Goal: Task Accomplishment & Management: Manage account settings

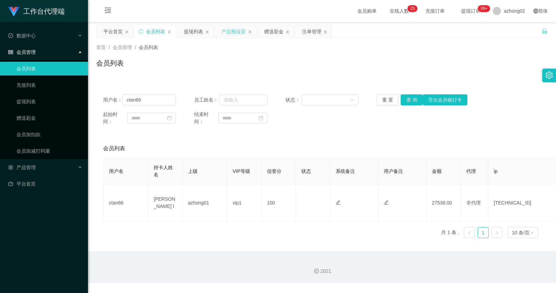
click at [224, 31] on div "产品预设置" at bounding box center [234, 31] width 24 height 13
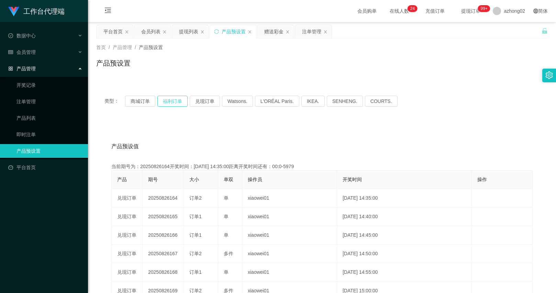
click at [175, 104] on button "福利订单" at bounding box center [172, 101] width 30 height 11
click at [150, 31] on div "会员列表" at bounding box center [150, 31] width 19 height 13
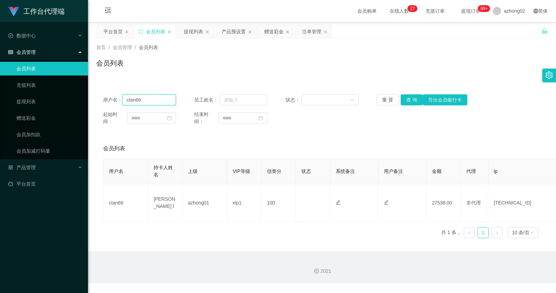
click at [143, 97] on input "ctan66" at bounding box center [149, 99] width 54 height 11
paste input "BlackEagle8"
type input "BlackEagle86"
click at [400, 99] on button "查 询" at bounding box center [411, 99] width 22 height 11
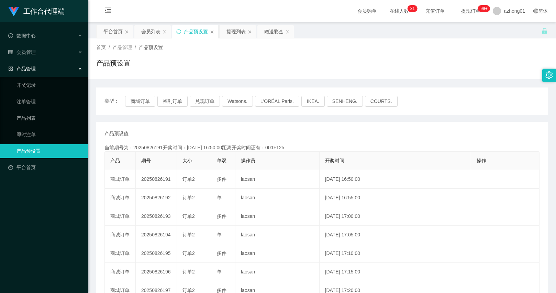
click at [148, 36] on div "会员列表" at bounding box center [150, 31] width 19 height 13
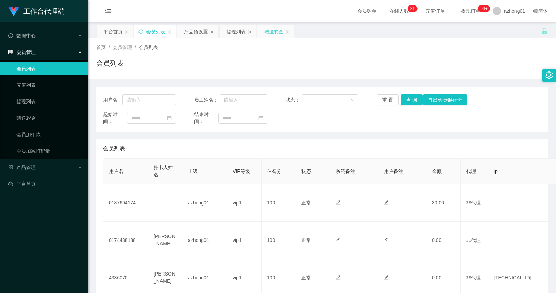
click at [279, 32] on div "赠送彩金" at bounding box center [273, 31] width 19 height 13
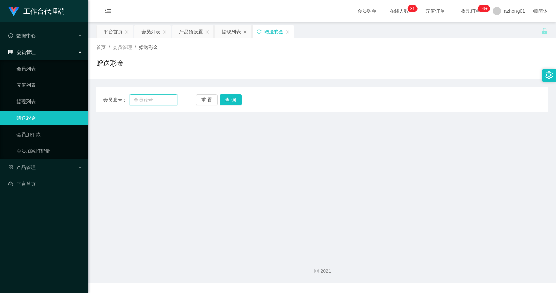
click at [162, 101] on input "text" at bounding box center [152, 99] width 47 height 11
paste input "ChenYongSeng"
type input "ChenYongSeng"
click at [232, 100] on button "查 询" at bounding box center [230, 99] width 22 height 11
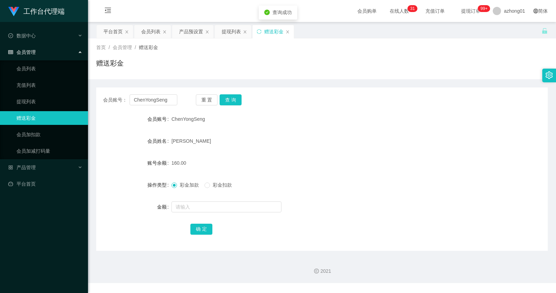
click at [213, 183] on span "彩金扣款" at bounding box center [222, 184] width 25 height 5
click at [211, 201] on div at bounding box center [302, 207] width 263 height 14
click at [211, 203] on input "text" at bounding box center [226, 207] width 110 height 11
type input "30"
click at [202, 228] on button "确 定" at bounding box center [201, 229] width 22 height 11
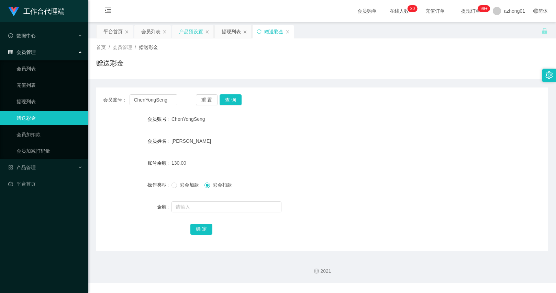
click at [191, 33] on div "产品预设置" at bounding box center [191, 31] width 24 height 13
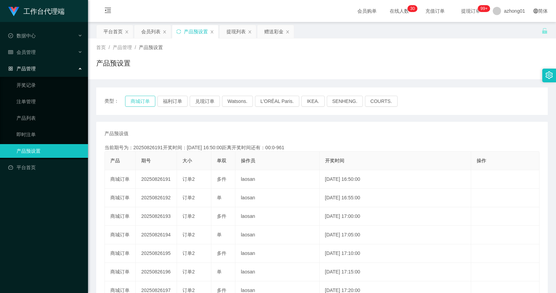
click at [149, 101] on button "商城订单" at bounding box center [140, 101] width 30 height 11
click at [147, 108] on div "类型： 商城订单 福利订单 兑现订单 Watsons. L'ORÉAL Paris. IKEA. SENHENG. COURTS." at bounding box center [321, 101] width 451 height 27
click at [147, 101] on button "商城订单" at bounding box center [140, 101] width 30 height 11
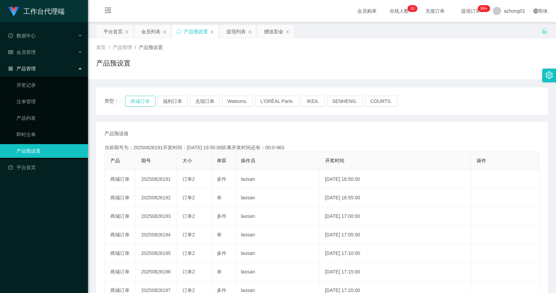
click at [147, 101] on button "商城订单" at bounding box center [140, 101] width 30 height 11
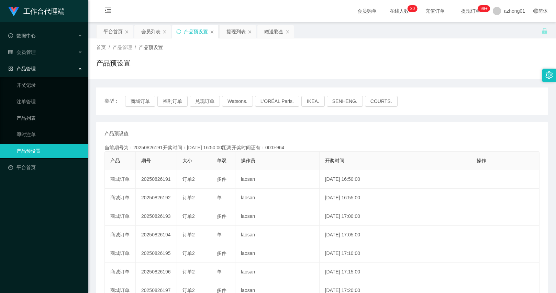
click at [169, 128] on div "产品预设值 添加期号 当前期号为：20250826191开奖时间：2025-08-26 16:50:00距离开奖时间还有：00:0-964 产品 期号 大小 …" at bounding box center [321, 254] width 451 height 264
click at [199, 152] on th "大小" at bounding box center [194, 161] width 34 height 19
click at [145, 103] on button "商城订单" at bounding box center [140, 101] width 30 height 11
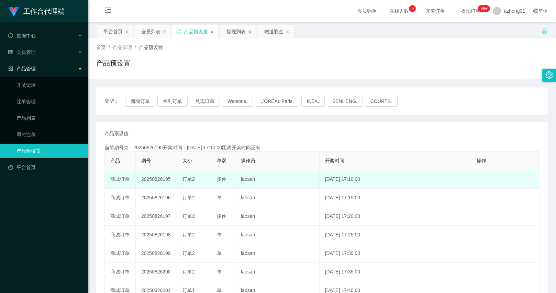
click at [192, 183] on td "订单2" at bounding box center [194, 179] width 34 height 19
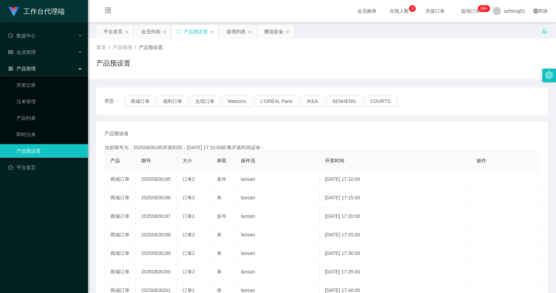
copy span "2"
click at [144, 104] on button "商城订单" at bounding box center [140, 101] width 30 height 11
